Goal: Find specific page/section: Find specific page/section

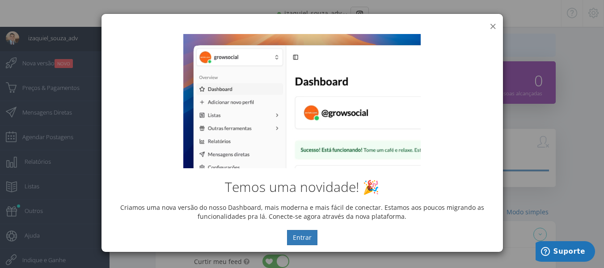
click at [494, 26] on button "×" at bounding box center [493, 26] width 7 height 12
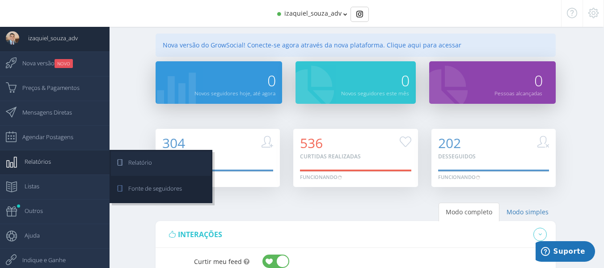
click at [133, 169] on span "Relatório" at bounding box center [135, 162] width 33 height 22
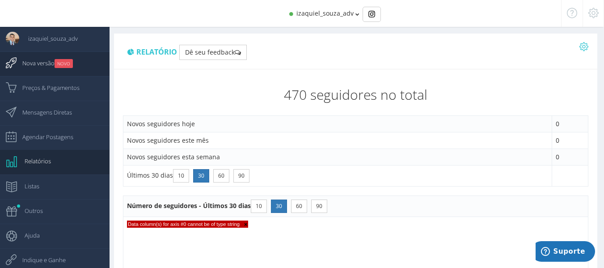
click at [66, 68] on small "NOVO" at bounding box center [64, 63] width 18 height 9
